Goal: Check status: Check status

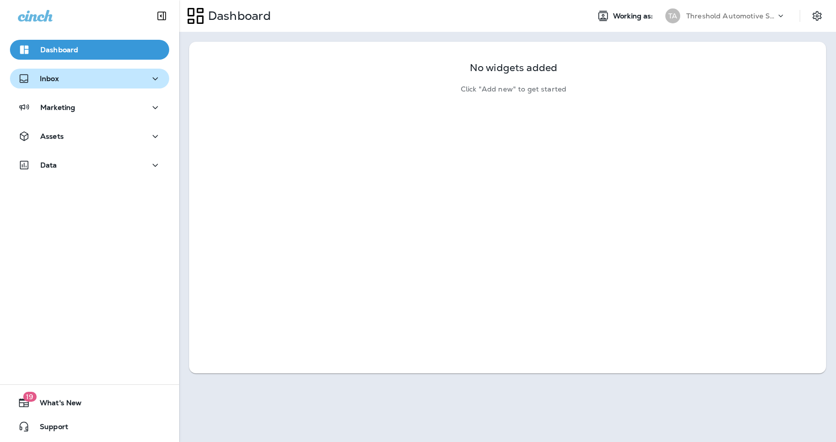
click at [89, 81] on div "Inbox" at bounding box center [89, 79] width 143 height 12
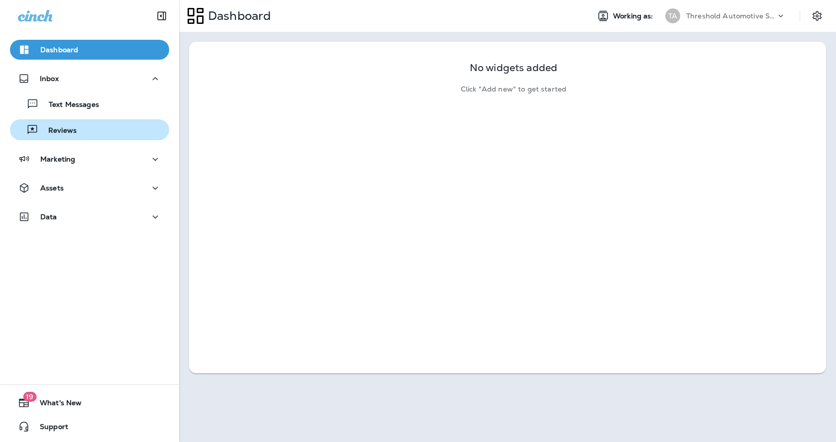
click at [82, 129] on div "Reviews" at bounding box center [89, 129] width 151 height 15
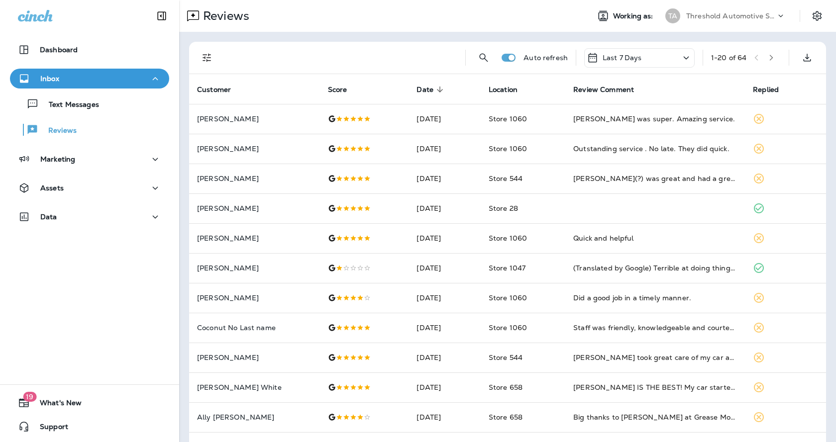
click at [125, 277] on div "Dashboard Inbox Text Messages Reviews Marketing Assets Data 19 What's New Suppo…" at bounding box center [89, 221] width 179 height 442
click at [207, 62] on icon "Filters" at bounding box center [207, 58] width 12 height 12
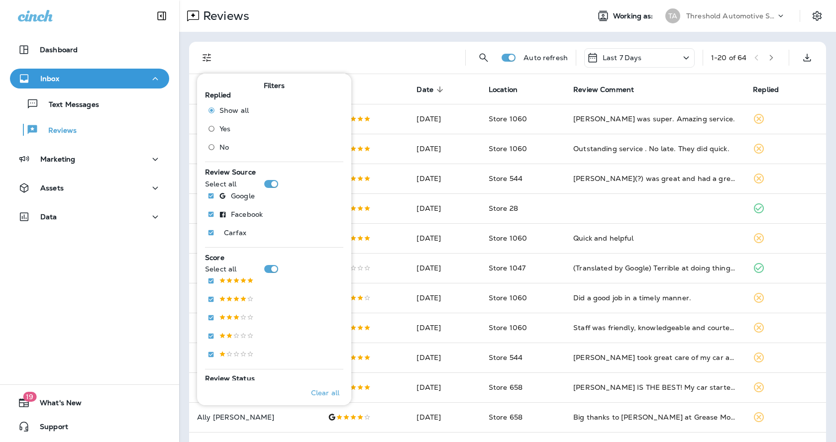
scroll to position [294, 0]
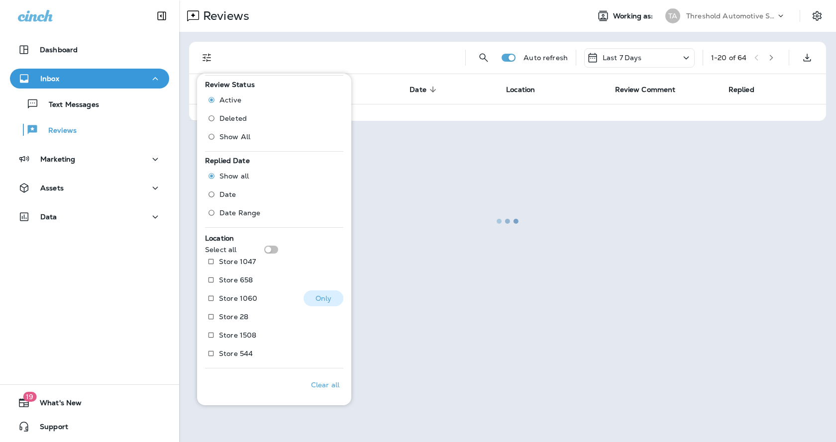
click at [249, 303] on p "Store 1060" at bounding box center [238, 299] width 38 height 8
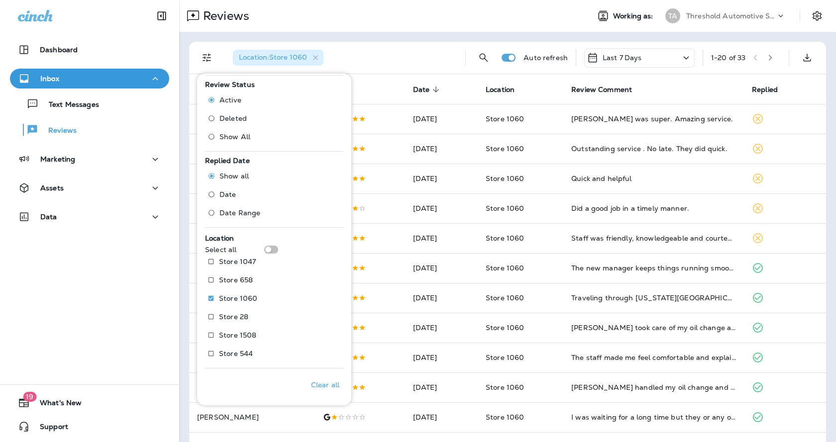
click at [365, 34] on div "Location : Store 1060 Auto refresh Last 7 Days 1 - 20 of 33 Customer Score Date…" at bounding box center [507, 372] width 657 height 680
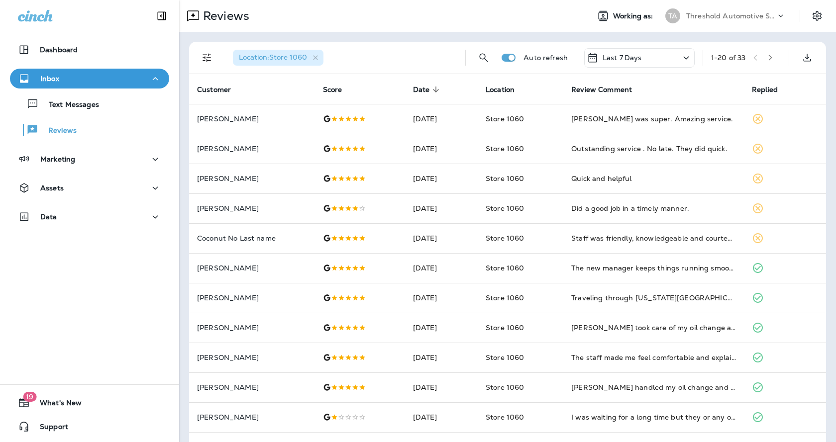
click at [511, 32] on div "Location : Store 1060 Auto refresh Last 7 Days 1 - 20 of 33 Customer Score Date…" at bounding box center [507, 372] width 657 height 680
